Goal: Register for event/course

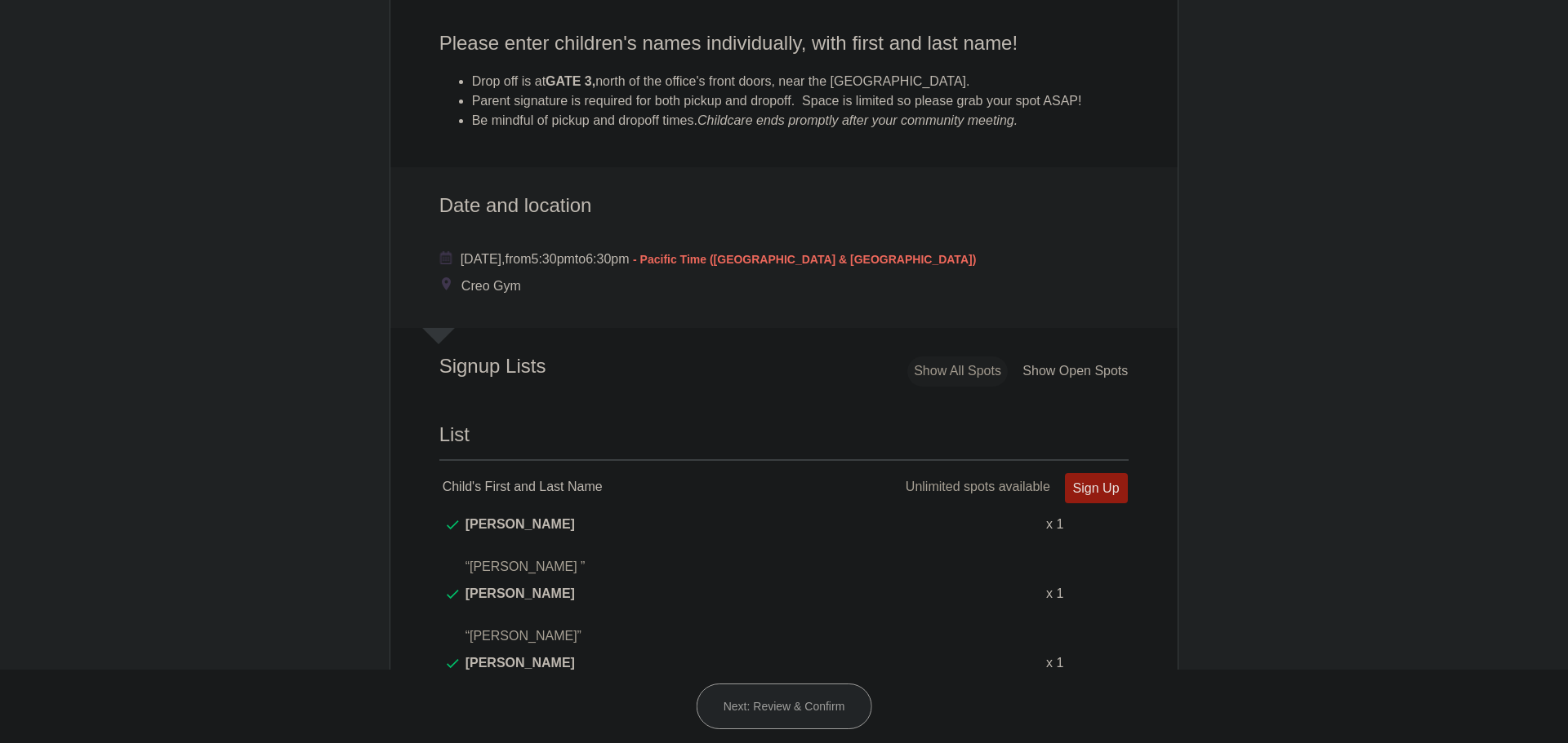
scroll to position [734, 0]
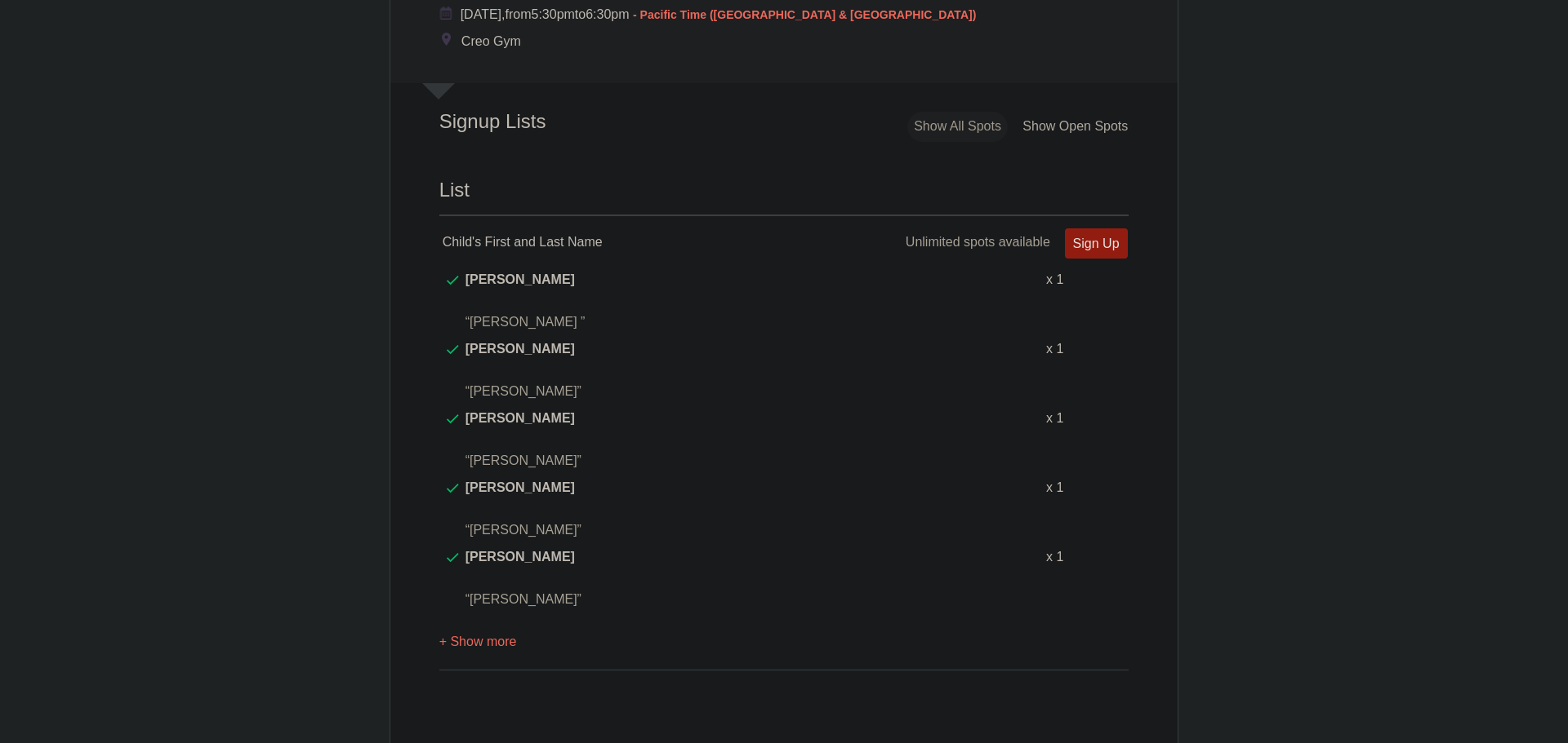
click at [461, 617] on button "+ Show more" at bounding box center [478, 642] width 77 height 51
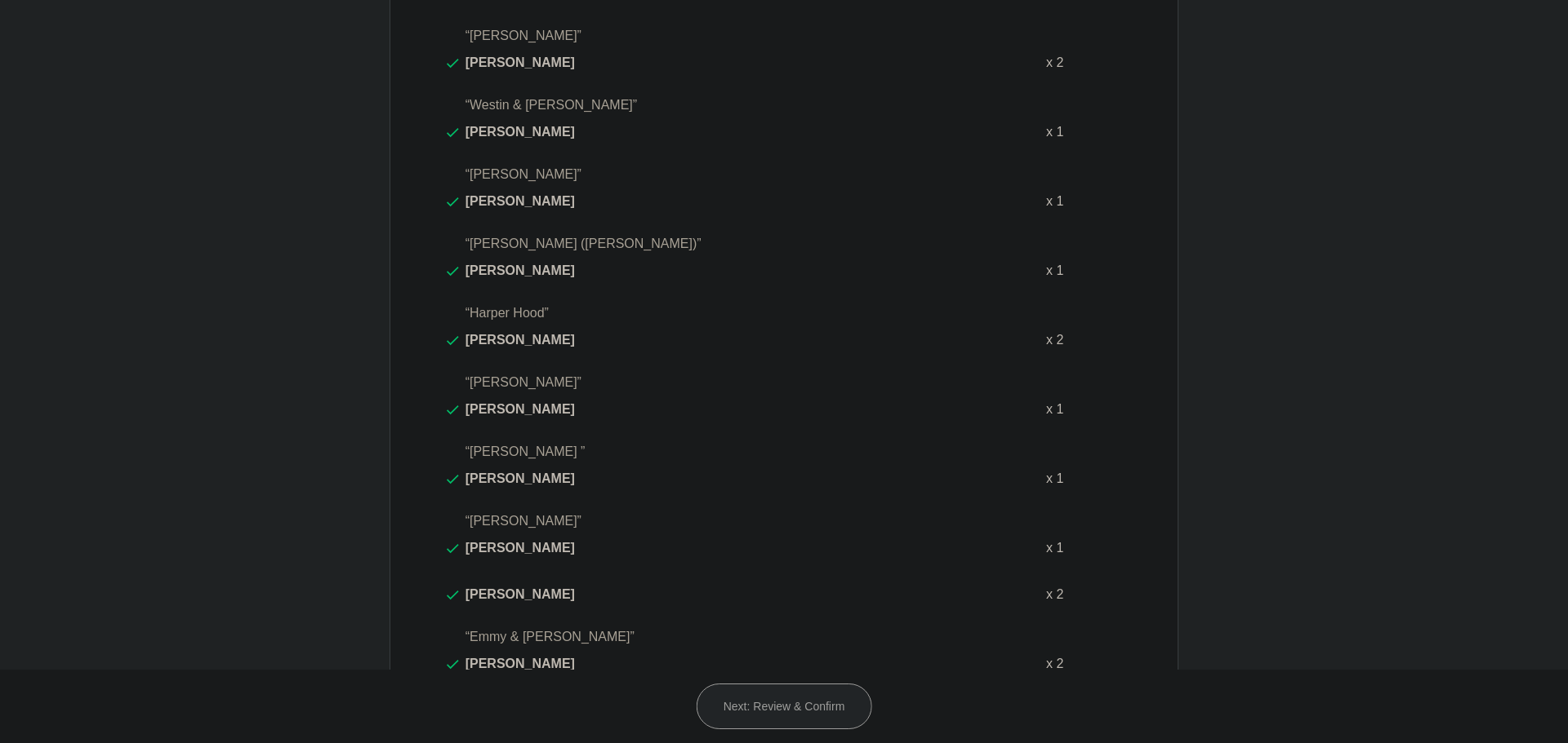
scroll to position [1469, 0]
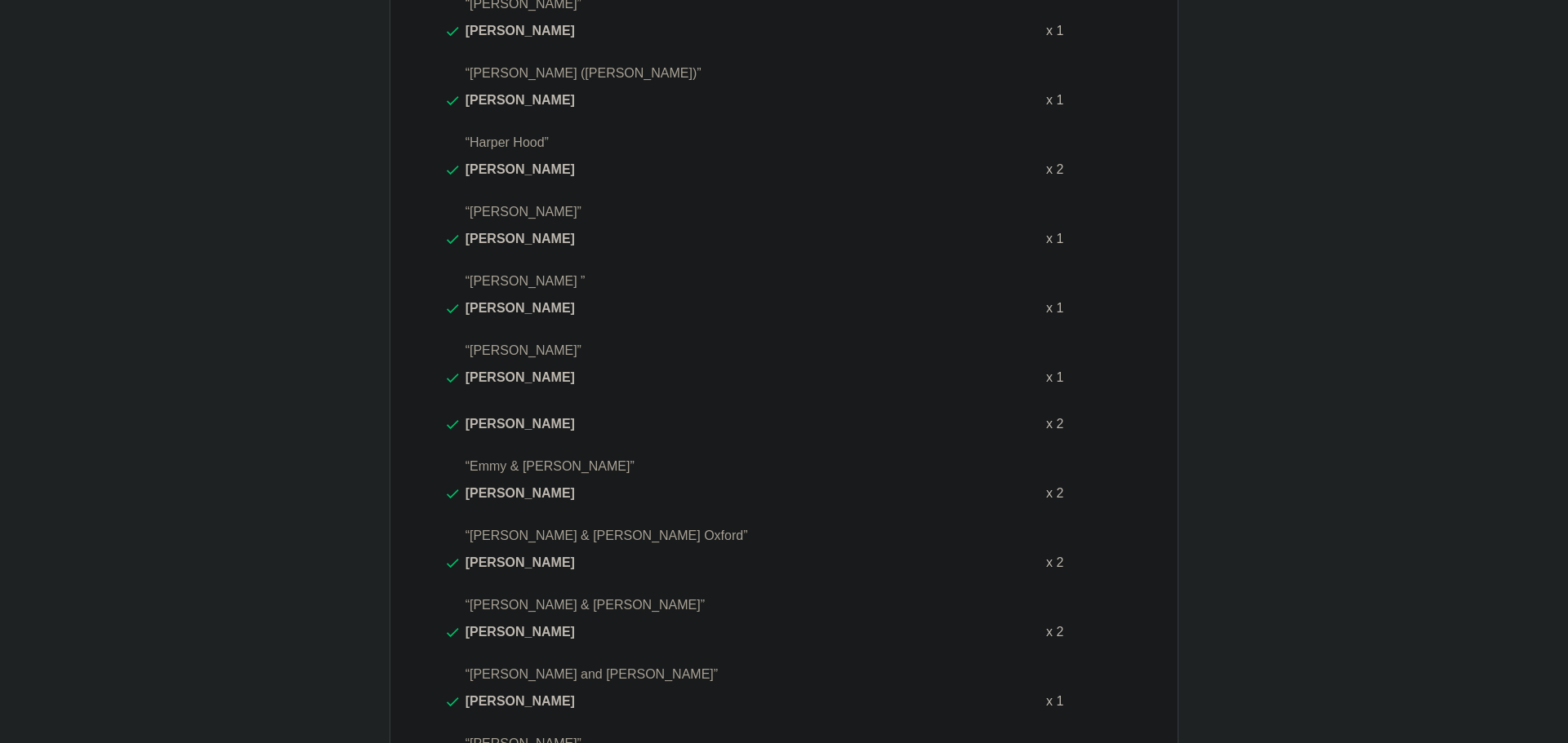
click at [353, 333] on body "Login Sign up for Free Login Loading page Loading page Community Mtg Childcare …" at bounding box center [784, 371] width 1568 height 743
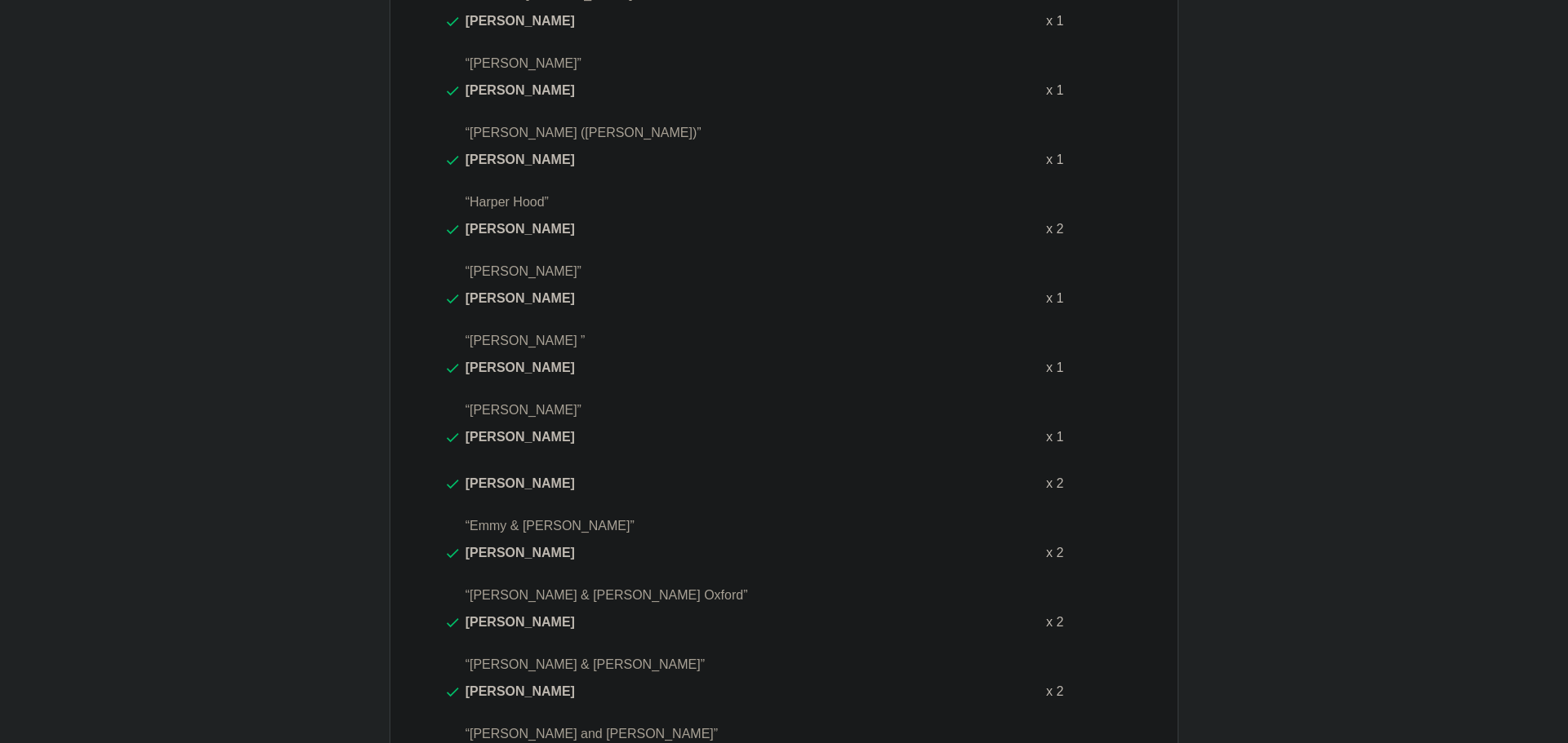
scroll to position [675, 0]
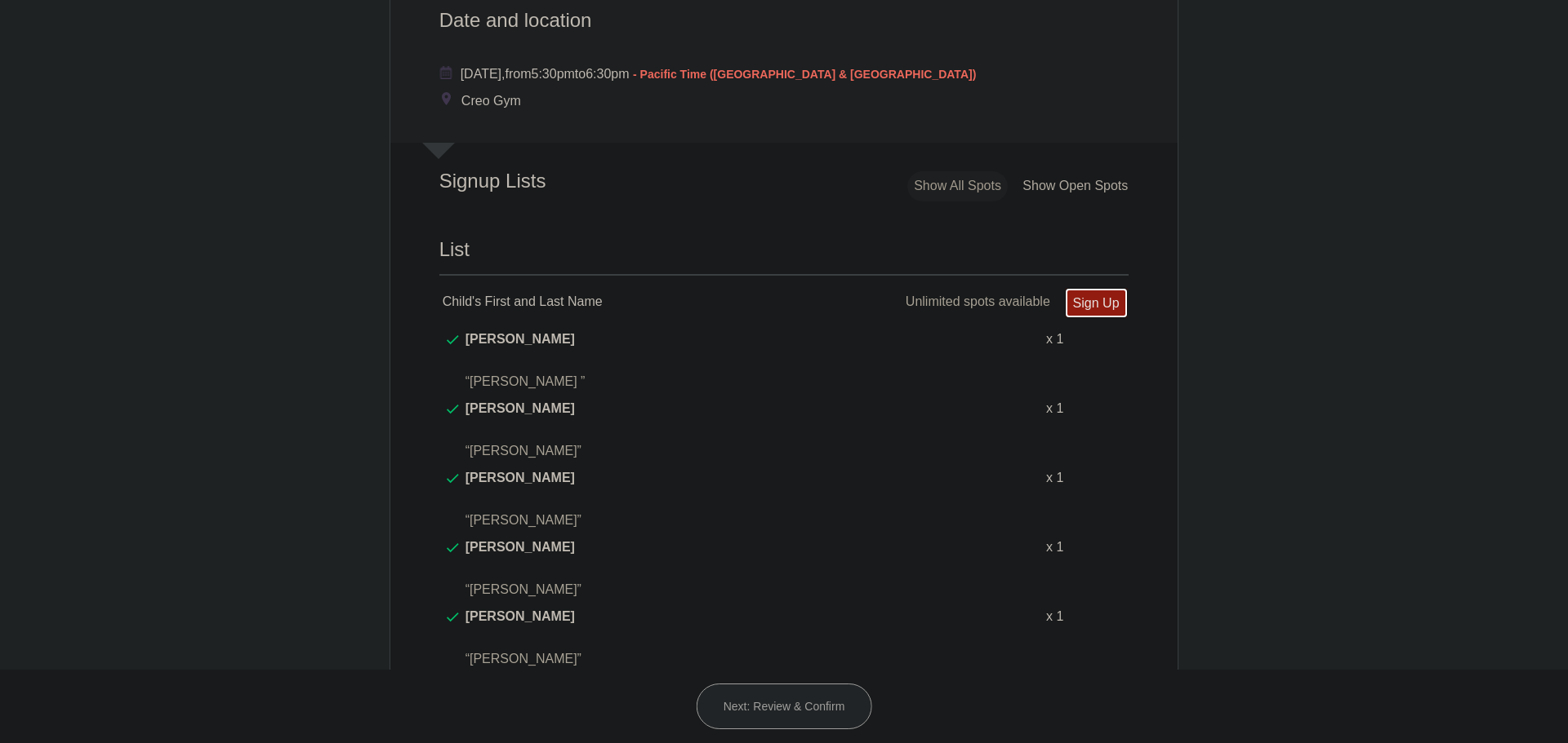
click at [1099, 304] on link "Sign Up" at bounding box center [1095, 303] width 63 height 30
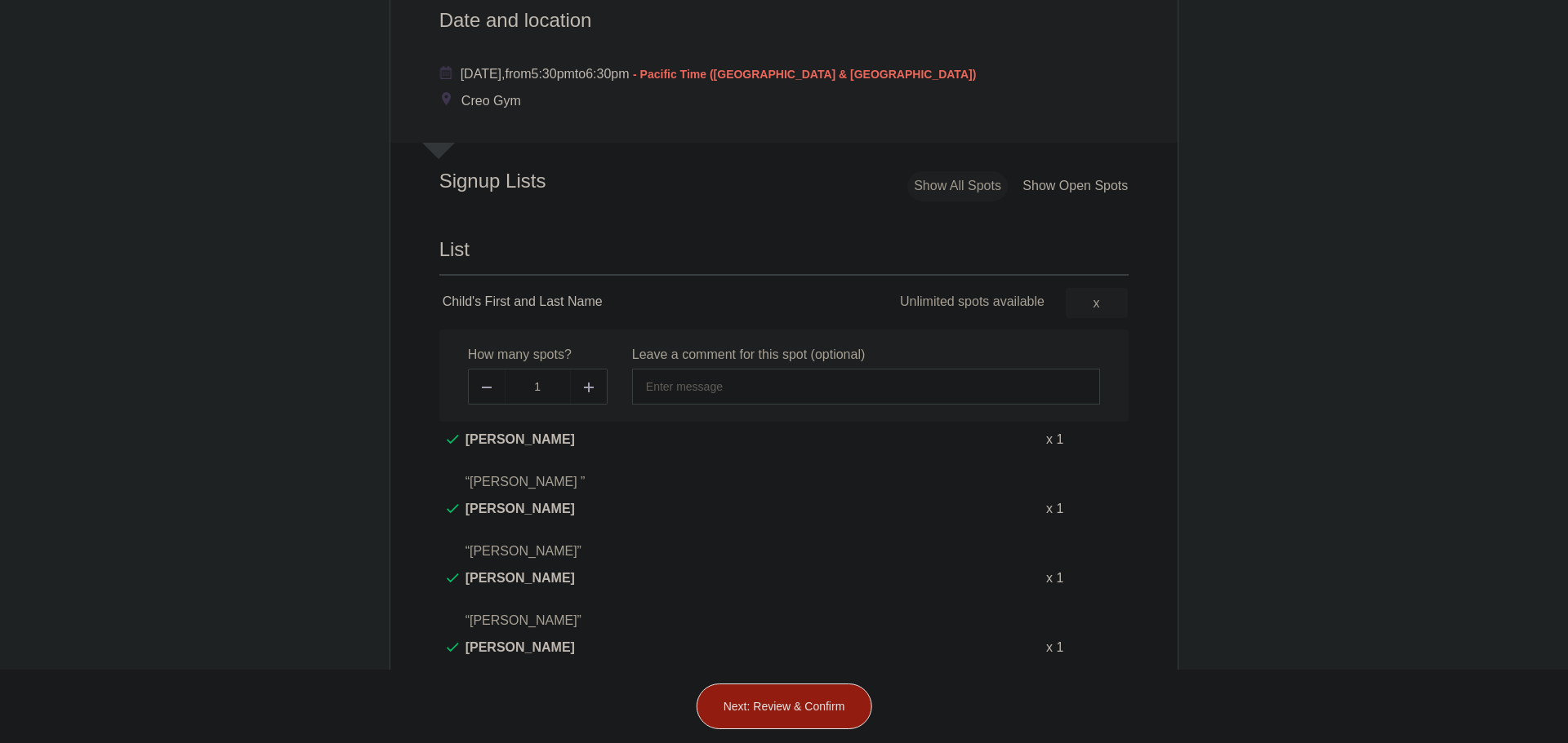
click at [593, 383] on span at bounding box center [589, 386] width 37 height 36
type input "2"
click at [727, 384] on input "text" at bounding box center [865, 386] width 468 height 36
type input "Amadeus and Aurelius Howarth"
click at [816, 701] on button "Next: Review & Confirm" at bounding box center [784, 706] width 176 height 45
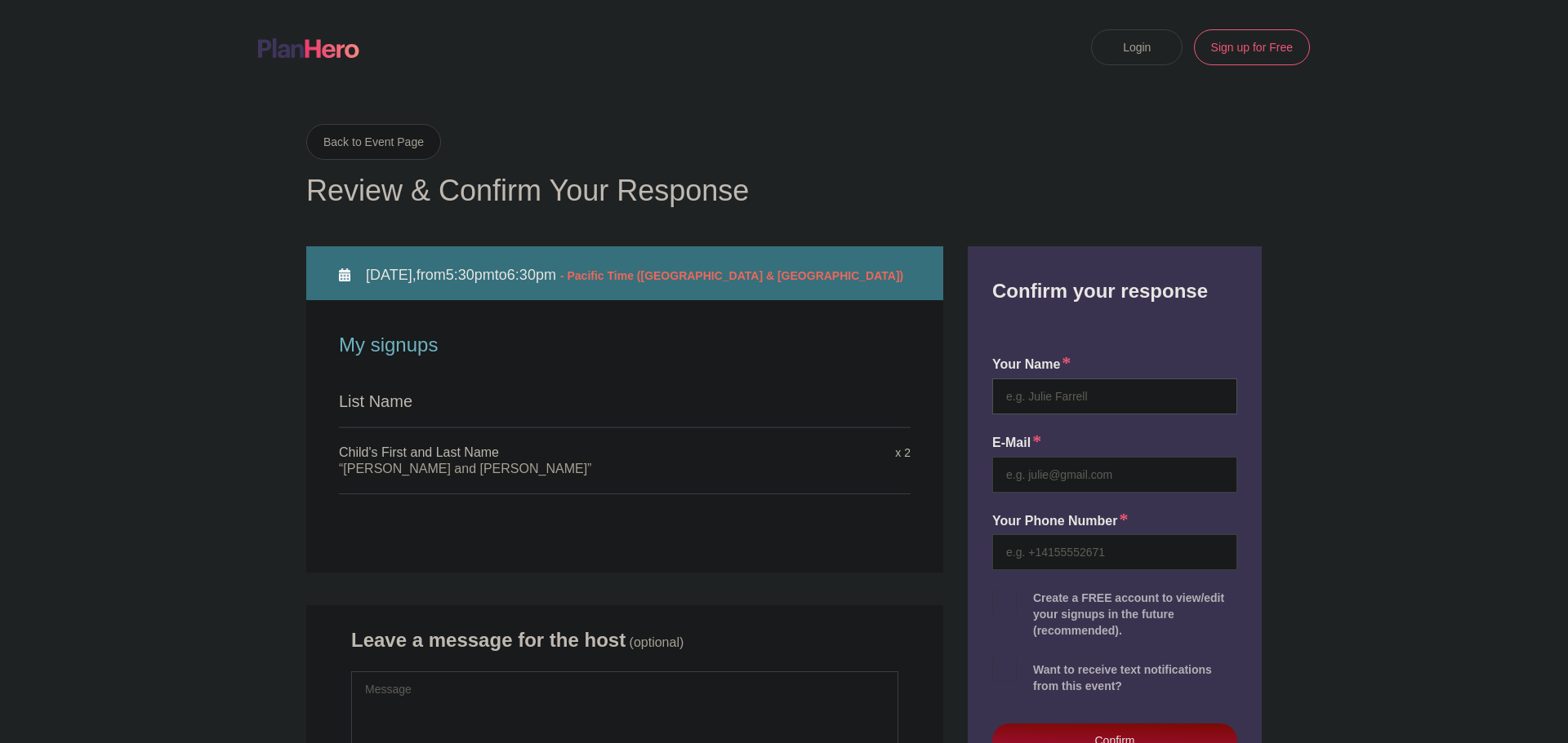
click at [1076, 395] on input "text" at bounding box center [1115, 396] width 245 height 36
type input "Christian Howarth"
type input "4802469593"
click at [1072, 478] on input "email" at bounding box center [1115, 474] width 245 height 36
type input "chowarthglobal@gmail.com"
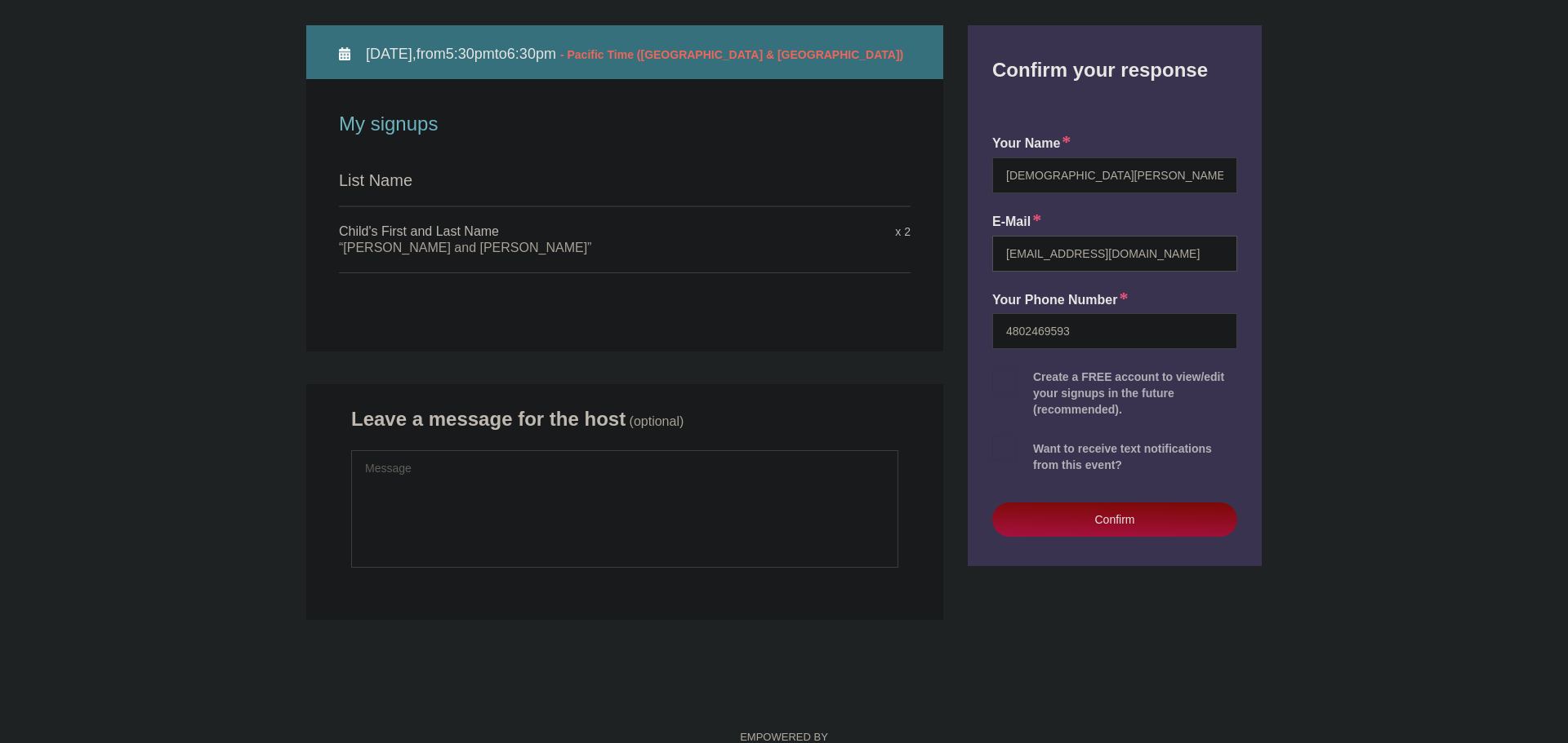
scroll to position [245, 0]
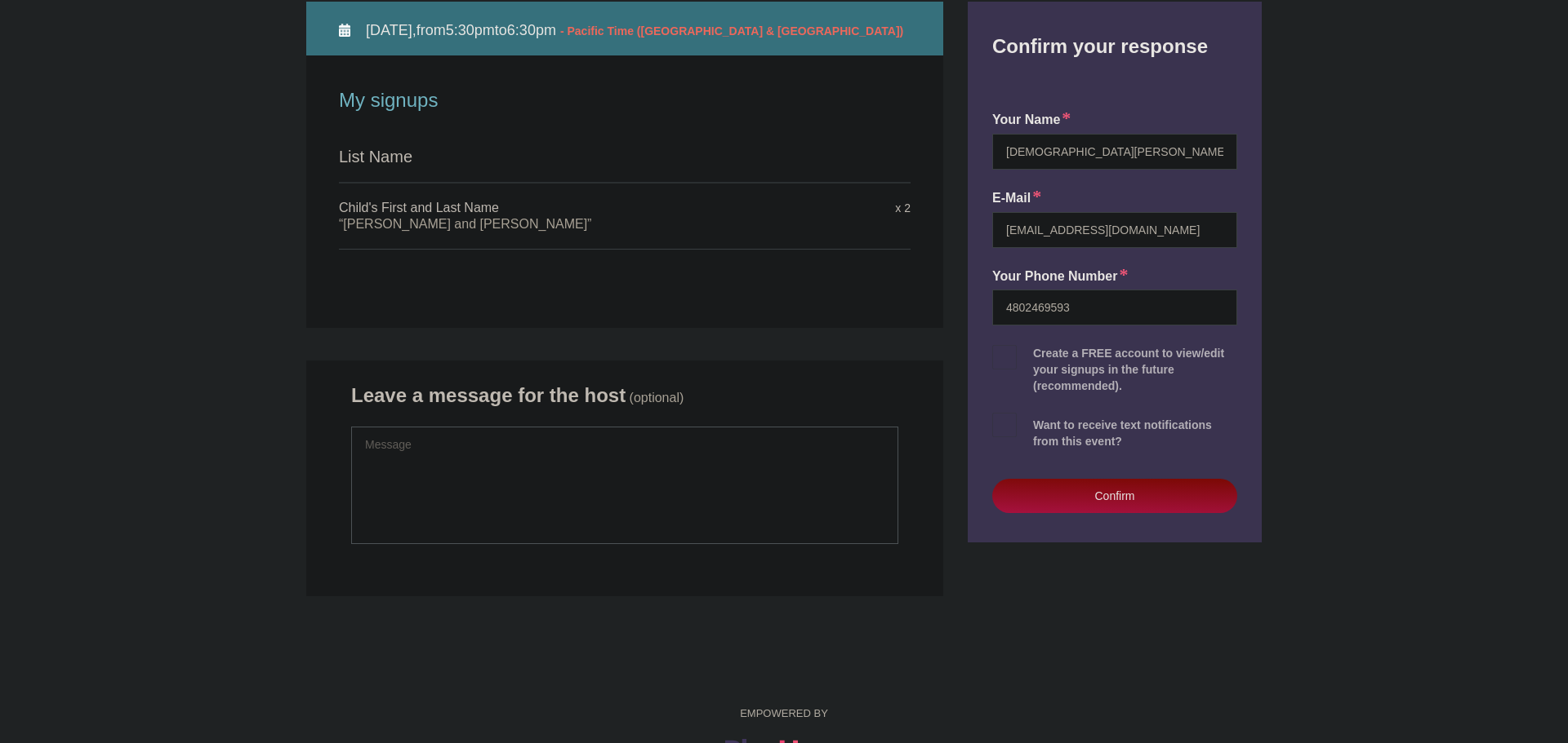
click at [552, 464] on textarea at bounding box center [624, 486] width 547 height 118
type textarea "S"
type textarea "Hi, there is a slight chance that we do not show up due to wife's pending labor."
click at [1053, 494] on button "Confirm" at bounding box center [1115, 496] width 245 height 35
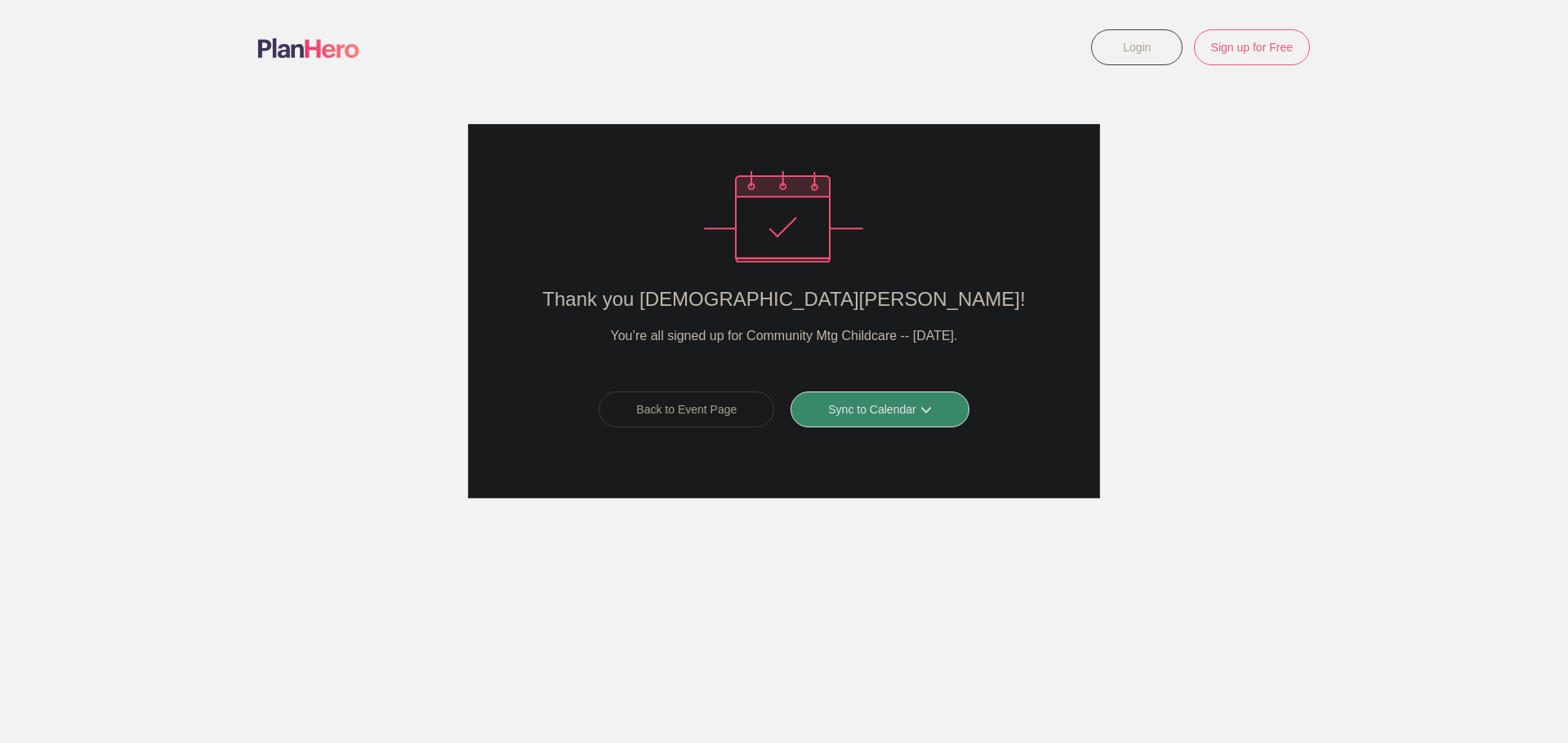
click at [861, 418] on link "Sync to Calendar" at bounding box center [879, 409] width 178 height 36
click at [865, 444] on link "Google Calendar" at bounding box center [874, 445] width 146 height 33
